Goal: Information Seeking & Learning: Learn about a topic

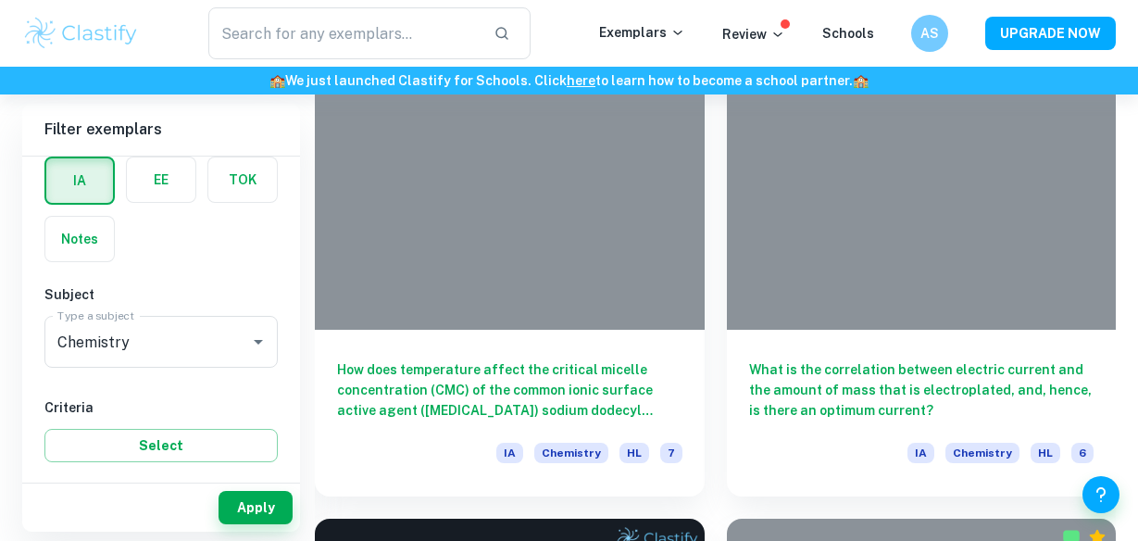
scroll to position [15403, 0]
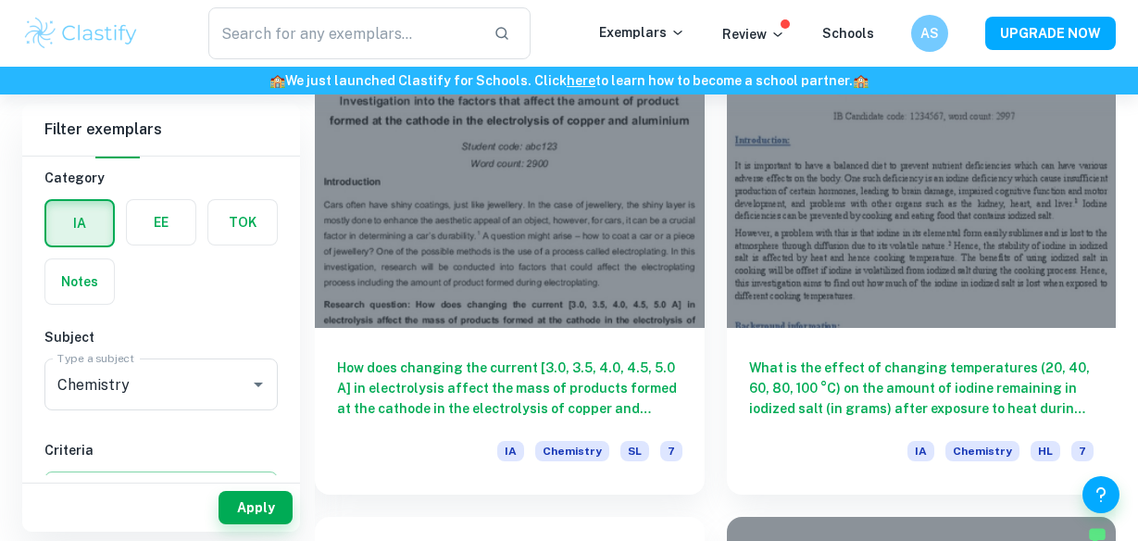
scroll to position [1558, 0]
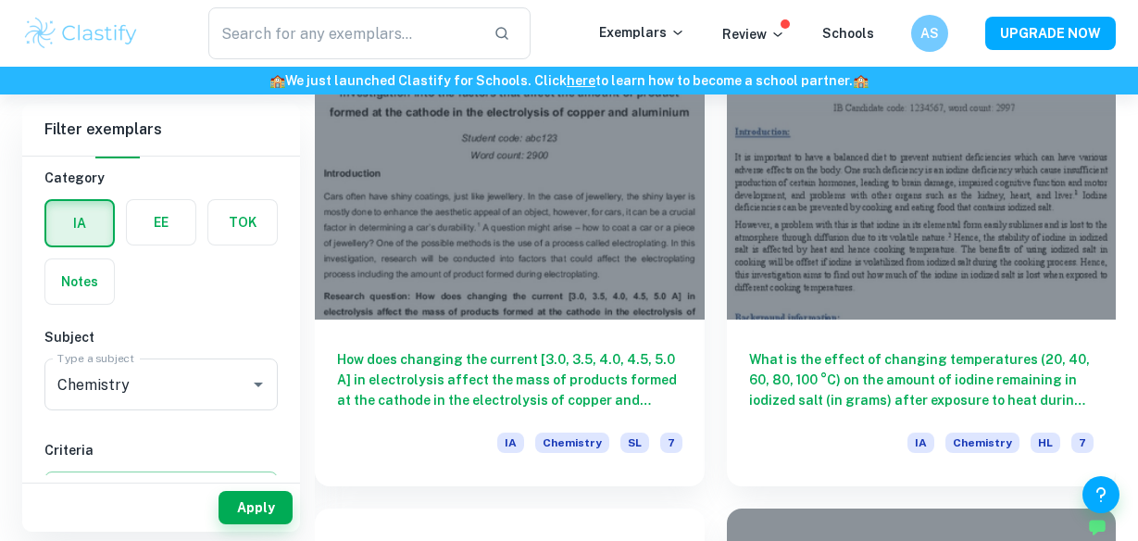
click at [832, 376] on h6 "What is the effect of changing temperatures (20, 40, 60, 80, 100 °C) on the amo…" at bounding box center [921, 379] width 345 height 61
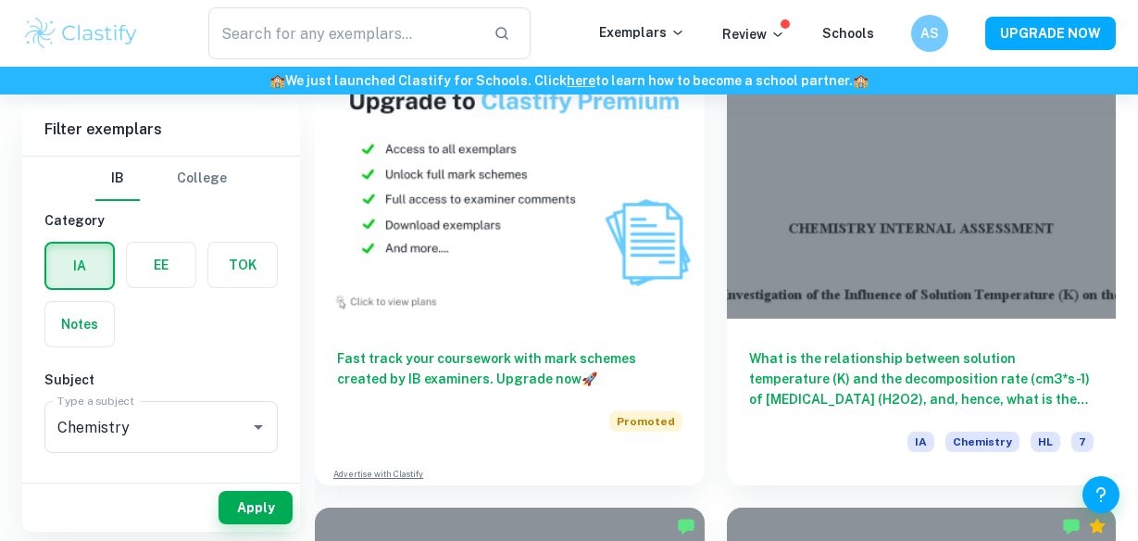
scroll to position [5886, 0]
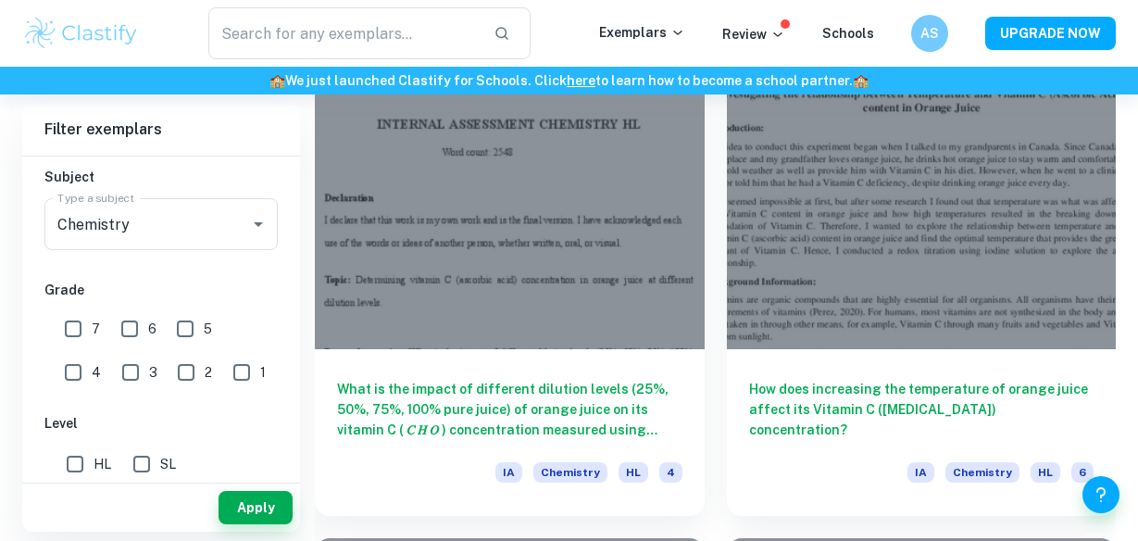
scroll to position [2495, 0]
